Goal: Task Accomplishment & Management: Use online tool/utility

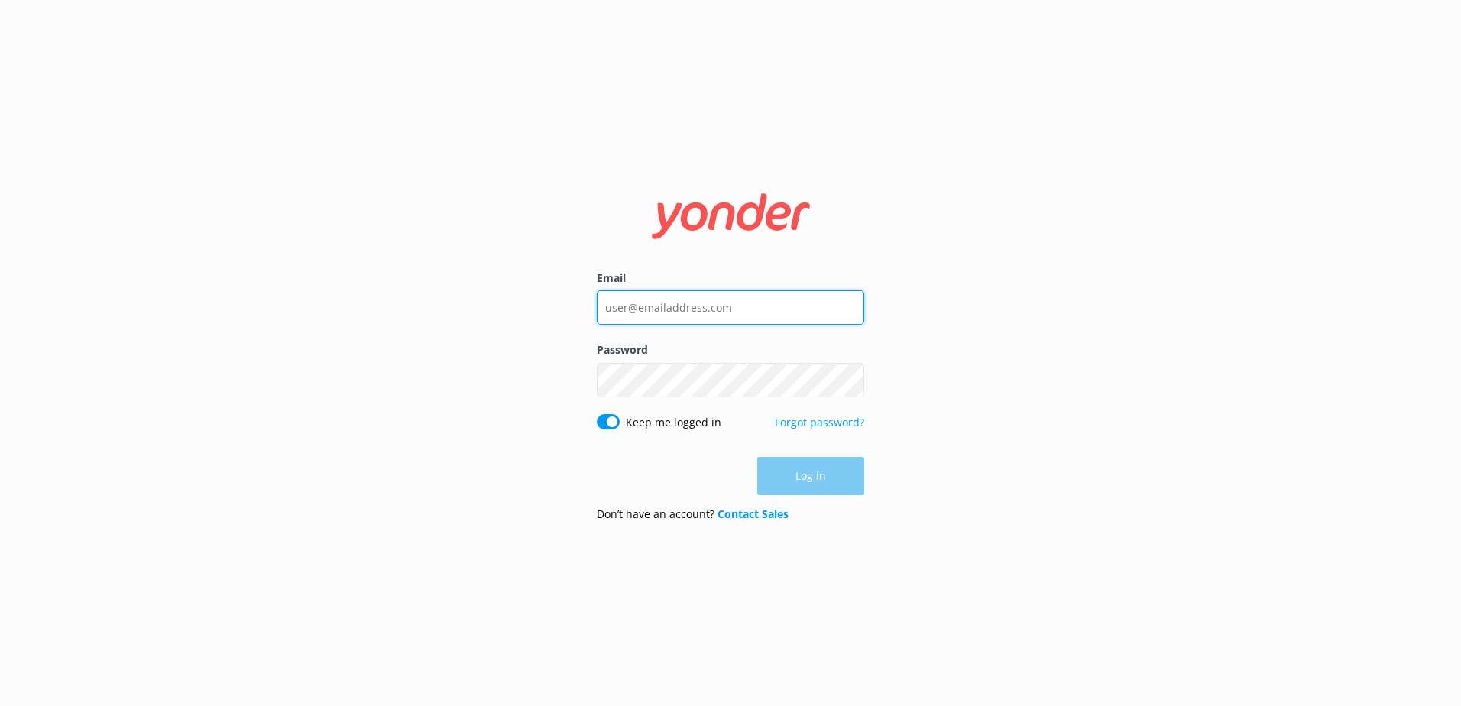
type input "Micka@therees.co.nz"
click at [786, 459] on div "Log in" at bounding box center [731, 476] width 268 height 38
